Goal: Browse casually: Explore the website without a specific task or goal

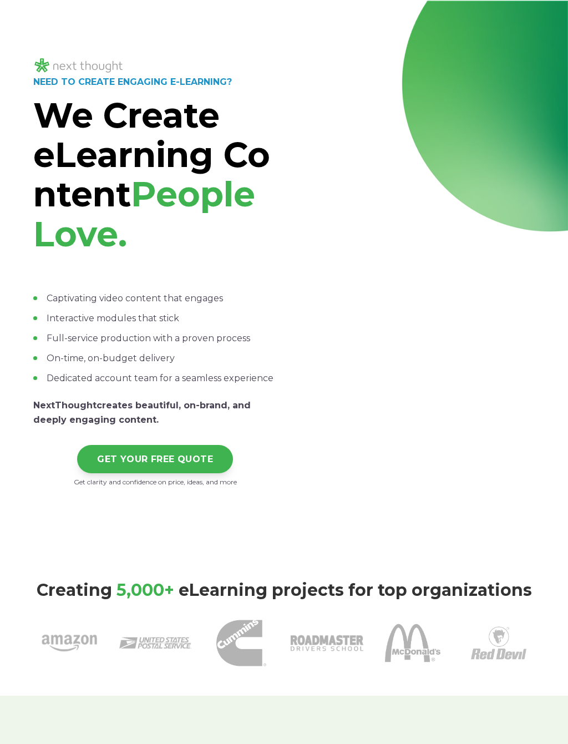
click at [555, 3] on div "NEED TO CREATE ENGAGING E-LEARNING? We Create eLearning Content People Love. Ca…" at bounding box center [284, 277] width 568 height 553
click at [15, 23] on div "NEED TO CREATE ENGAGING E-LEARNING? We Create eLearning Content People Love. Ca…" at bounding box center [284, 277] width 568 height 553
click at [14, 13] on div "NEED TO CREATE ENGAGING E-LEARNING? We Create eLearning Content People Love. Ca…" at bounding box center [284, 277] width 568 height 553
click at [555, 11] on div "NEED TO CREATE ENGAGING E-LEARNING? We Create eLearning Content People Love. Ca…" at bounding box center [284, 277] width 568 height 553
click at [426, 3] on div "NEED TO CREATE ENGAGING E-LEARNING? We Create eLearning Content People Love. Ca…" at bounding box center [284, 277] width 568 height 553
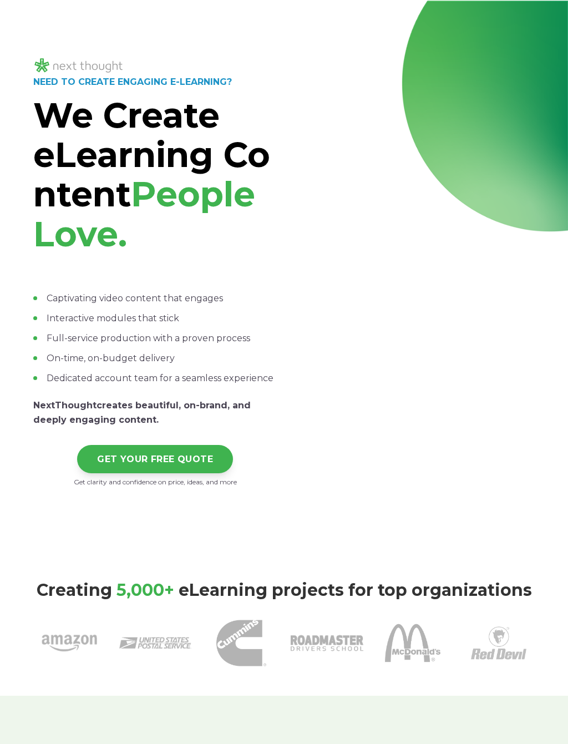
click at [430, 6] on div "NEED TO CREATE ENGAGING E-LEARNING? We Create eLearning Content People Love. Ca…" at bounding box center [284, 277] width 568 height 553
click at [318, 69] on div at bounding box center [284, 66] width 502 height 18
click at [6, 19] on div "NEED TO CREATE ENGAGING E-LEARNING? We Create eLearning Content People Love. Ca…" at bounding box center [284, 277] width 568 height 553
click at [560, 8] on div "NEED TO CREATE ENGAGING E-LEARNING? We Create eLearning Content People Love. Ca…" at bounding box center [284, 277] width 568 height 553
